Goal: Task Accomplishment & Management: Manage account settings

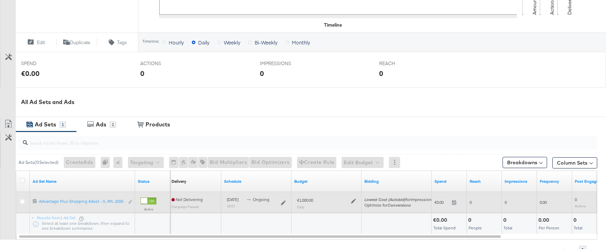
scroll to position [232, 0]
click at [353, 201] on icon at bounding box center [353, 201] width 5 height 5
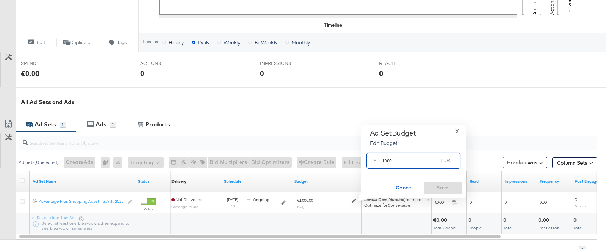
click at [405, 163] on input "1000" at bounding box center [410, 157] width 56 height 15
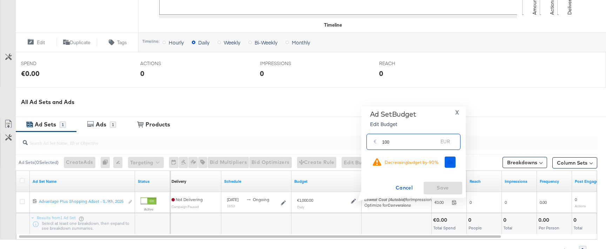
type input "100"
click at [449, 161] on span "Ok" at bounding box center [451, 162] width 6 height 5
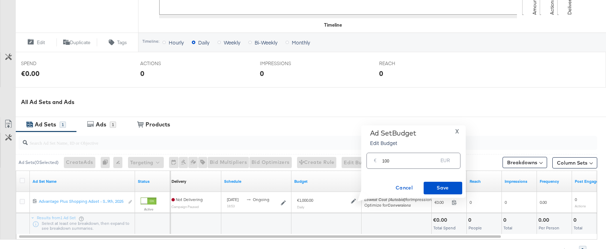
click at [444, 181] on div "Ad Set Budget Edit Budget X € 100 EUR Cancel Save" at bounding box center [414, 162] width 98 height 66
click at [444, 182] on button "Save" at bounding box center [443, 188] width 39 height 13
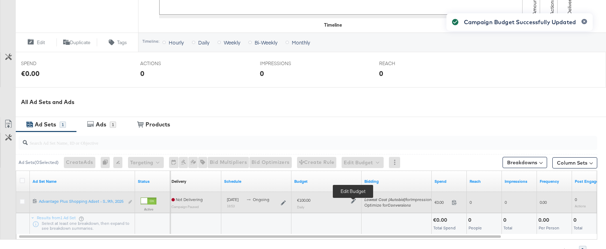
click at [354, 201] on icon at bounding box center [353, 201] width 5 height 5
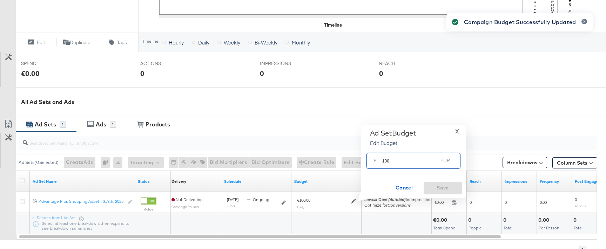
click at [398, 159] on input "100" at bounding box center [410, 157] width 56 height 15
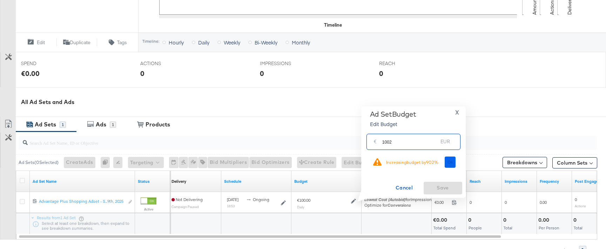
type input "1002"
click at [445, 164] on button "Ok" at bounding box center [450, 162] width 11 height 11
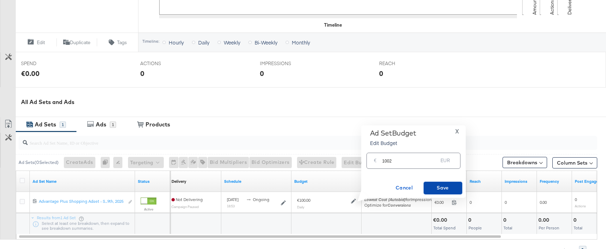
click at [445, 188] on span "Save" at bounding box center [443, 188] width 33 height 9
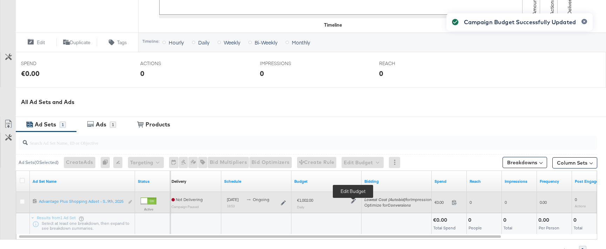
click at [354, 202] on icon at bounding box center [353, 201] width 5 height 5
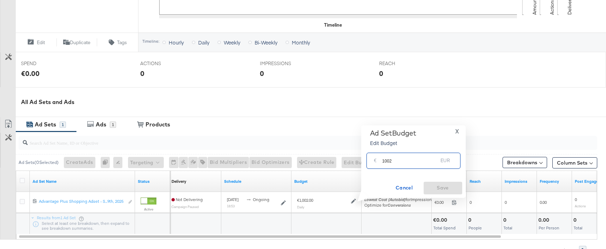
click at [395, 162] on input "1002" at bounding box center [410, 157] width 56 height 15
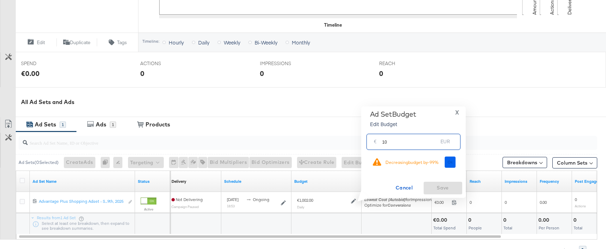
type input "10"
click at [453, 160] on button "Ok" at bounding box center [450, 162] width 11 height 11
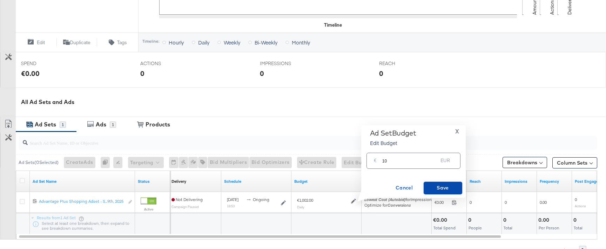
click at [457, 187] on span "Save" at bounding box center [443, 188] width 33 height 9
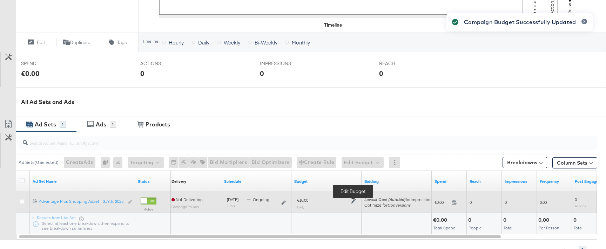
click at [354, 201] on icon at bounding box center [353, 201] width 5 height 5
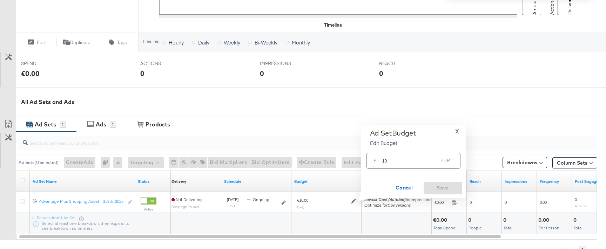
click at [400, 161] on input "10" at bounding box center [410, 157] width 56 height 15
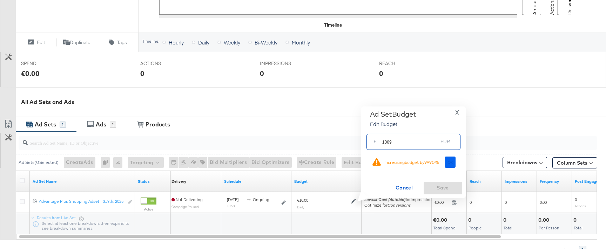
type input "1009"
click at [447, 167] on button "Ok" at bounding box center [450, 162] width 11 height 11
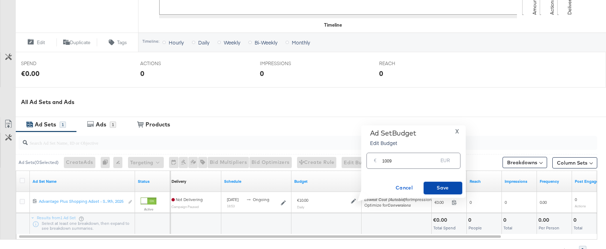
click at [441, 192] on span "Save" at bounding box center [443, 188] width 33 height 9
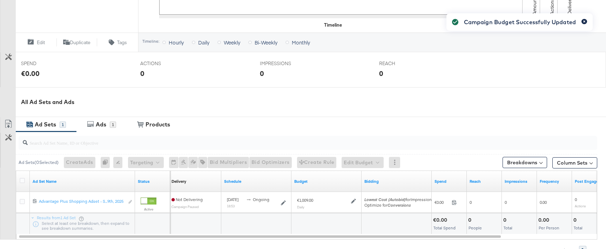
click at [583, 24] on button "button" at bounding box center [585, 21] width 6 height 5
